Goal: Navigation & Orientation: Find specific page/section

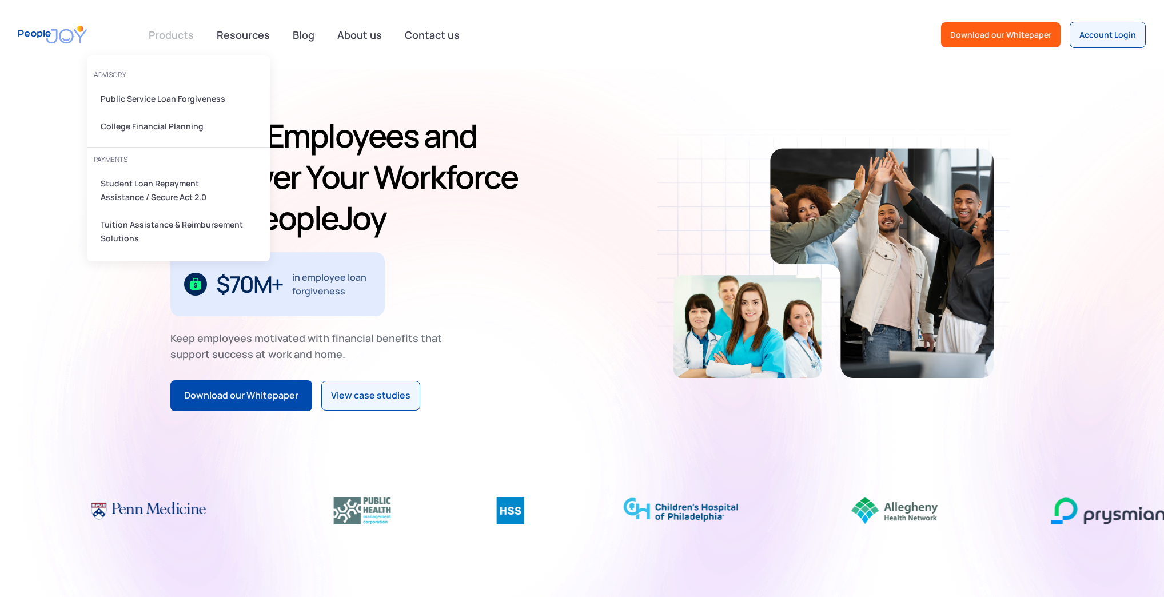
click at [165, 39] on link at bounding box center [171, 34] width 59 height 23
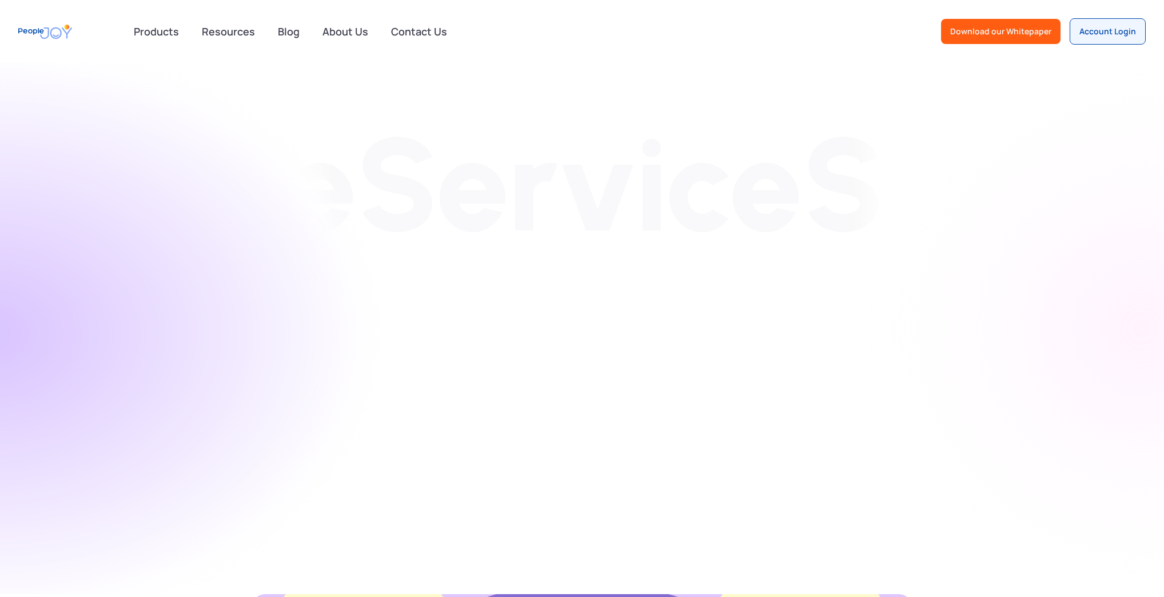
click at [172, 37] on link at bounding box center [156, 31] width 59 height 23
